Goal: Answer question/provide support: Answer question/provide support

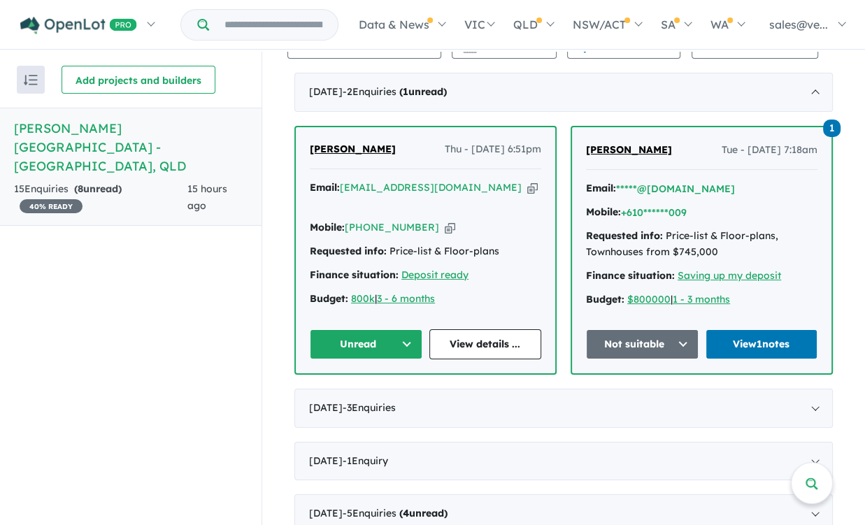
scroll to position [489, 0]
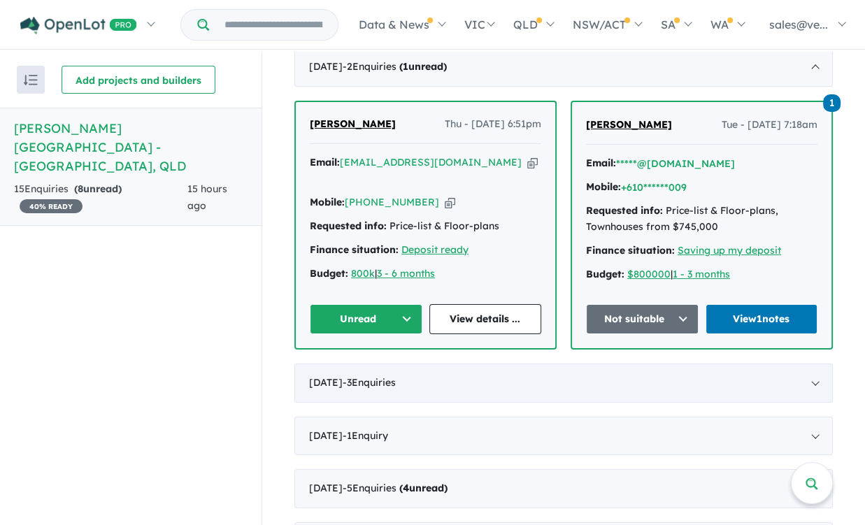
click at [499, 366] on div "[DATE] - 3 Enquir ies ( 0 unread)" at bounding box center [563, 383] width 538 height 39
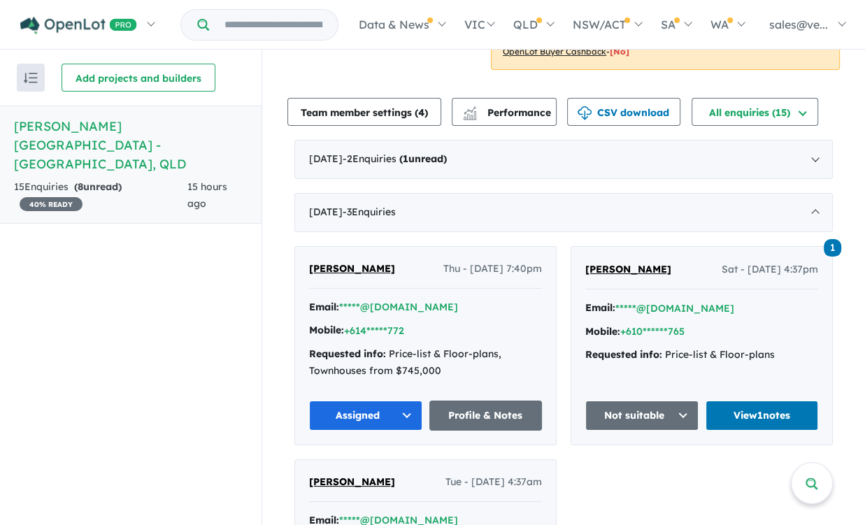
scroll to position [210, 0]
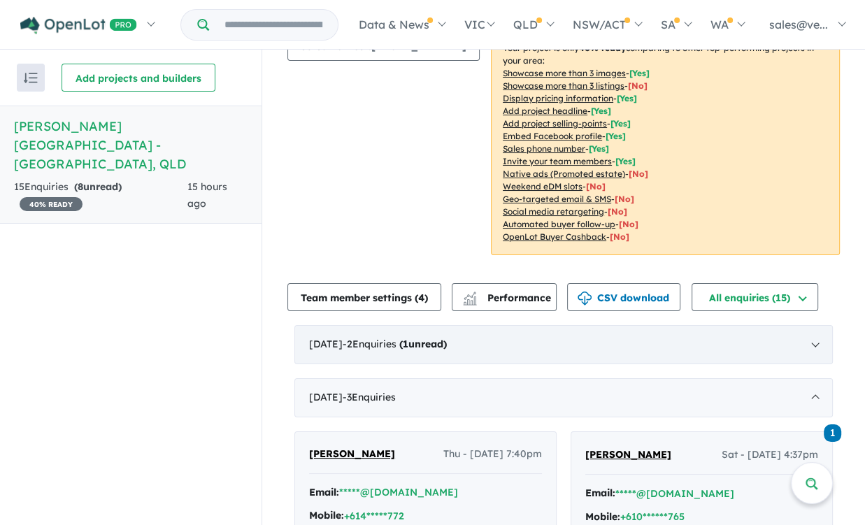
click at [517, 325] on div "[DATE] - 2 Enquir ies ( 1 unread)" at bounding box center [563, 344] width 538 height 39
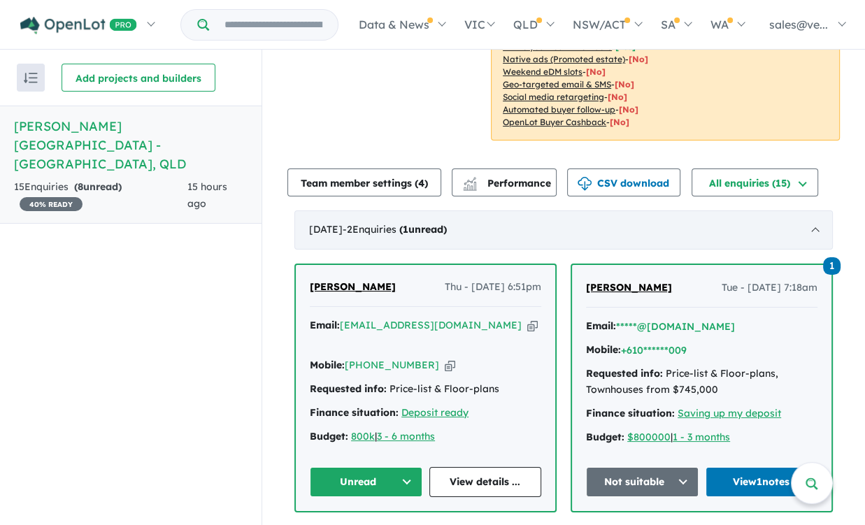
scroll to position [350, 0]
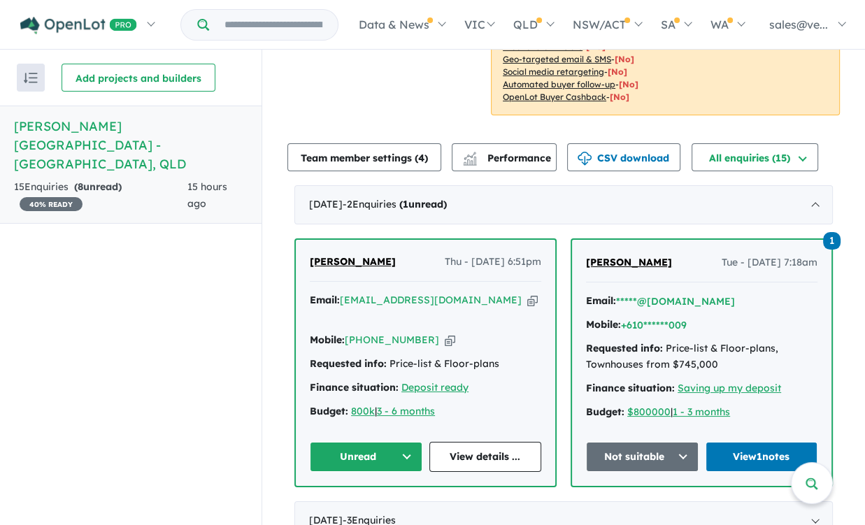
click at [342, 255] on span "[PERSON_NAME]" at bounding box center [353, 261] width 86 height 13
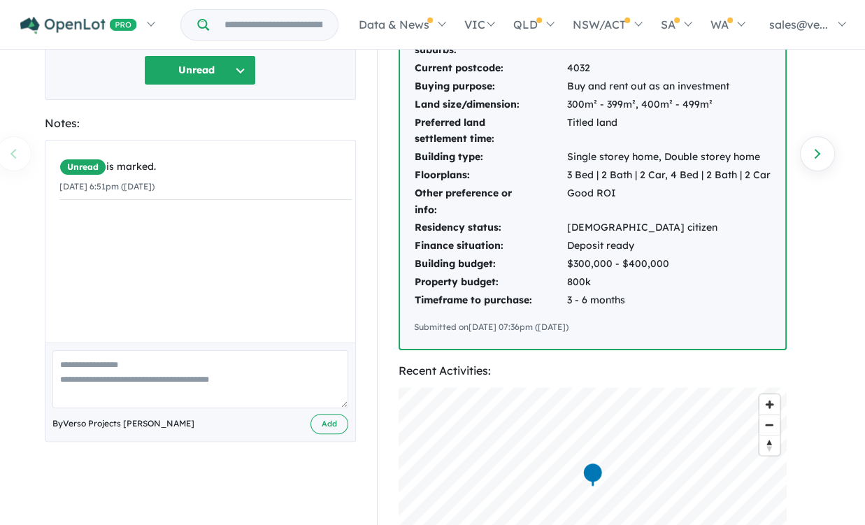
scroll to position [140, 0]
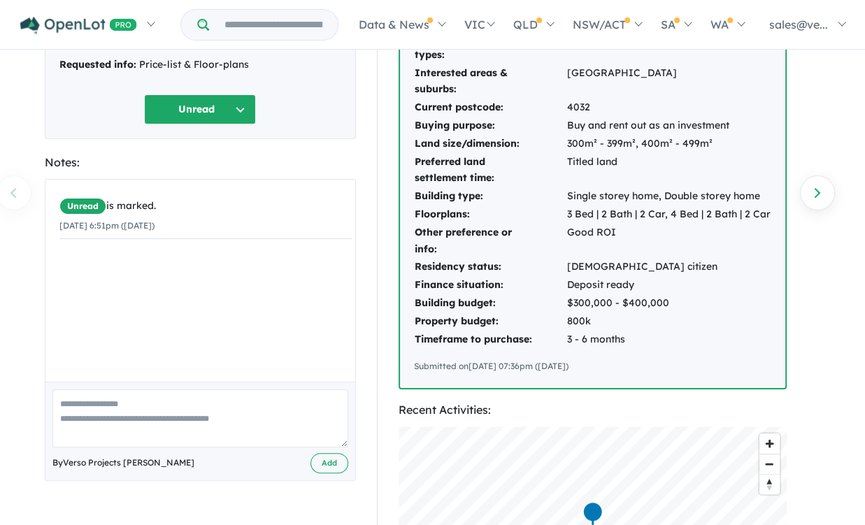
click at [136, 413] on textarea at bounding box center [200, 418] width 296 height 58
type textarea "**********"
click at [317, 462] on button "Add" at bounding box center [329, 463] width 38 height 20
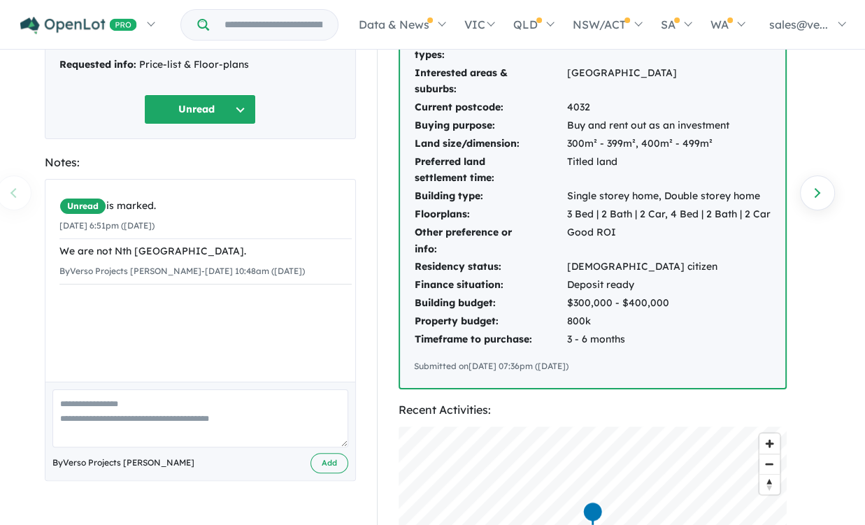
click at [242, 105] on button "Unread" at bounding box center [200, 109] width 112 height 30
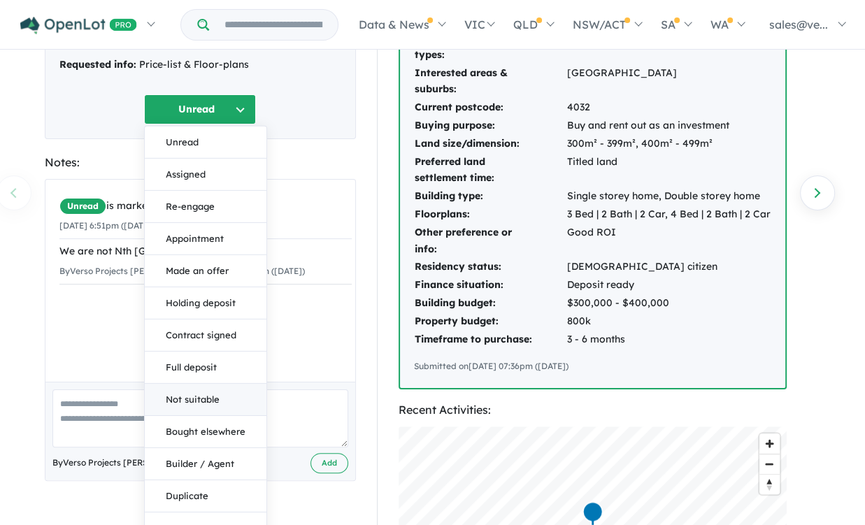
click at [199, 389] on button "Not suitable" at bounding box center [206, 400] width 122 height 32
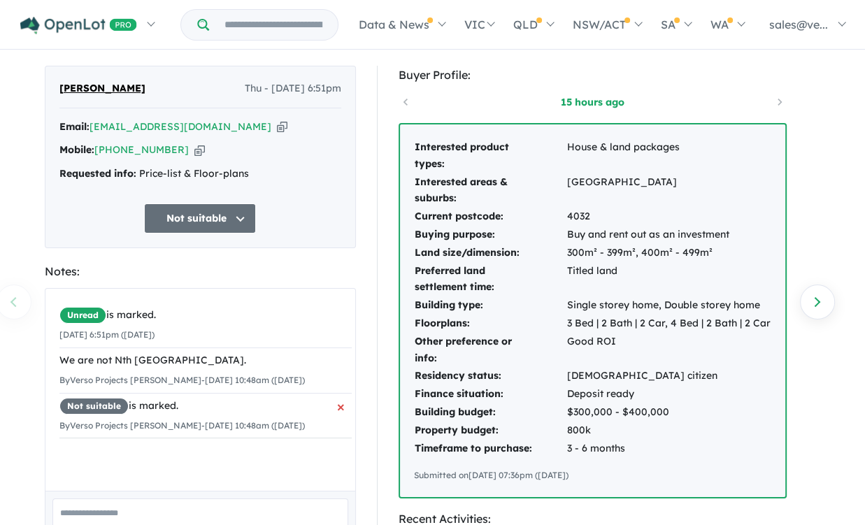
scroll to position [0, 0]
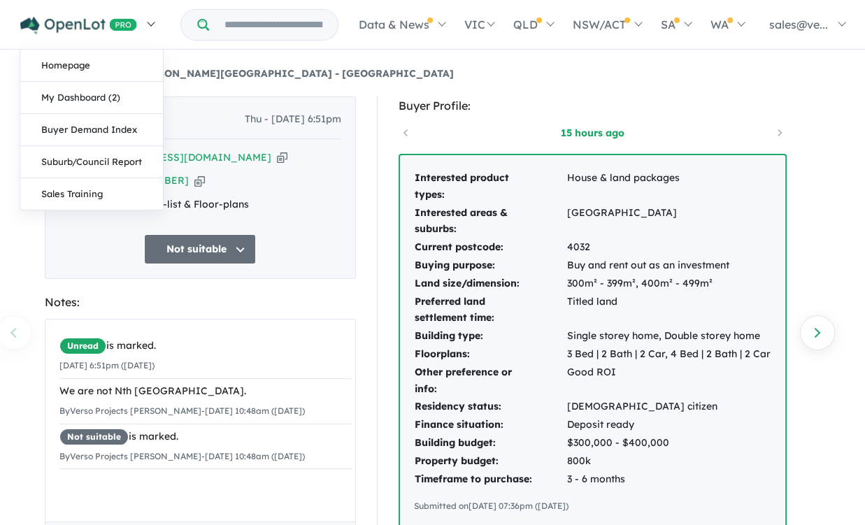
click at [110, 24] on img at bounding box center [78, 25] width 117 height 17
click at [42, 99] on link "My Dashboard (2)" at bounding box center [91, 98] width 143 height 32
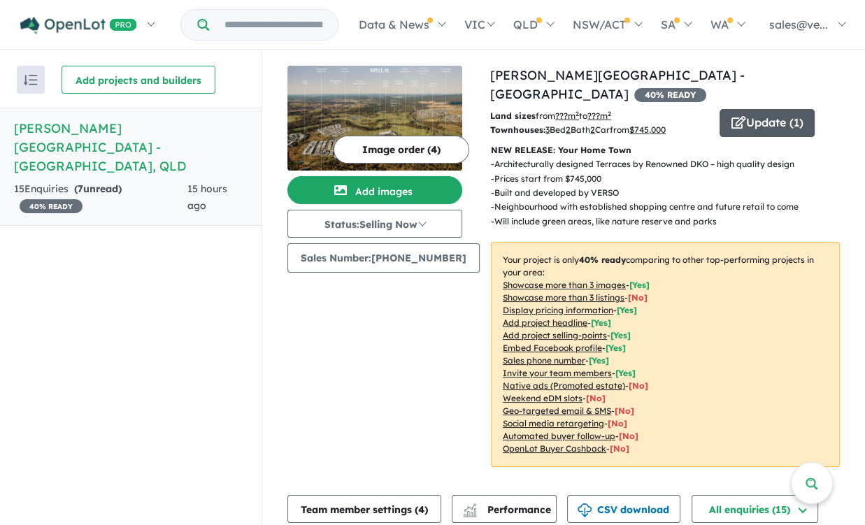
click at [753, 109] on button "Update ( 1 )" at bounding box center [766, 123] width 95 height 28
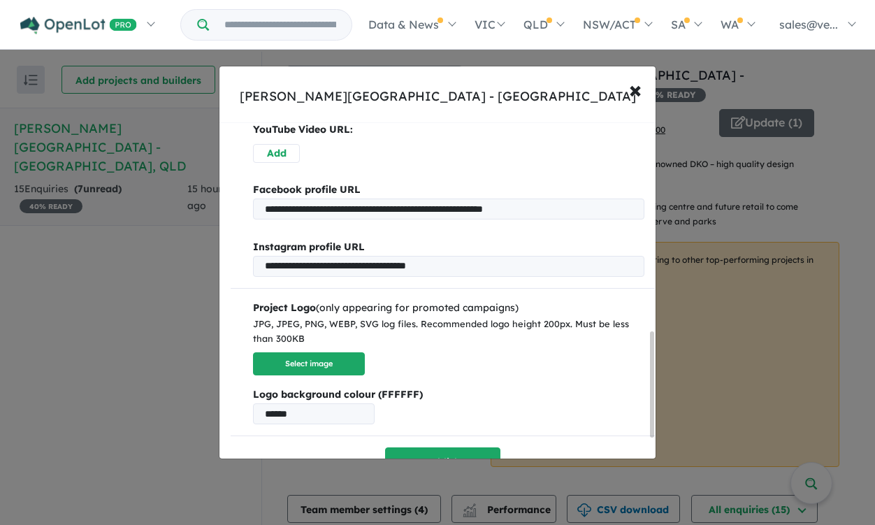
scroll to position [669, 0]
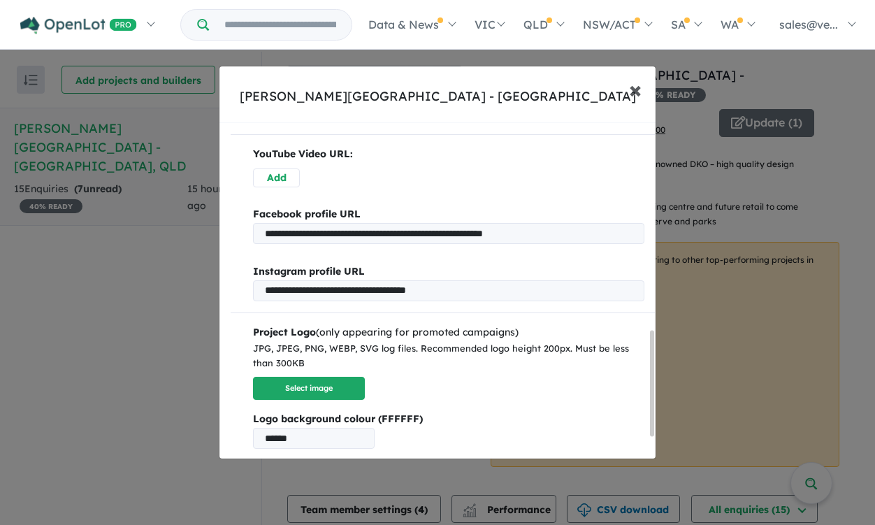
click at [627, 99] on button "× Close" at bounding box center [635, 90] width 41 height 38
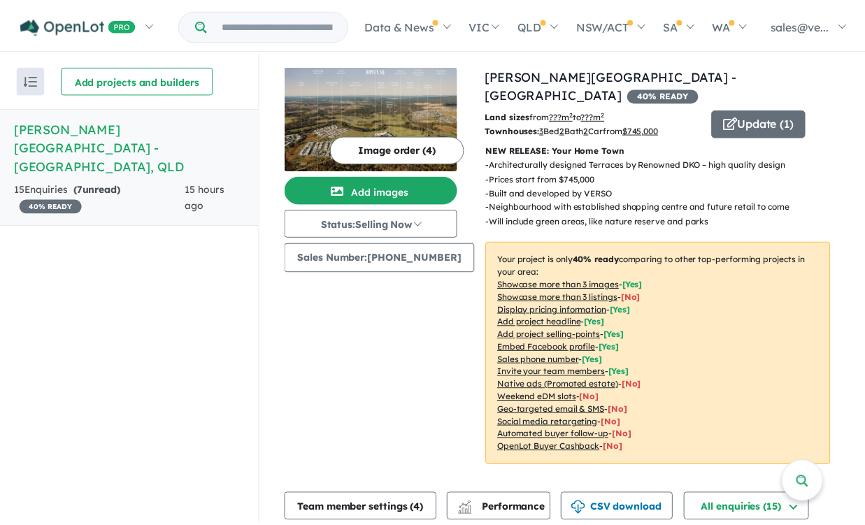
scroll to position [0, 0]
